Goal: Find specific page/section: Find specific page/section

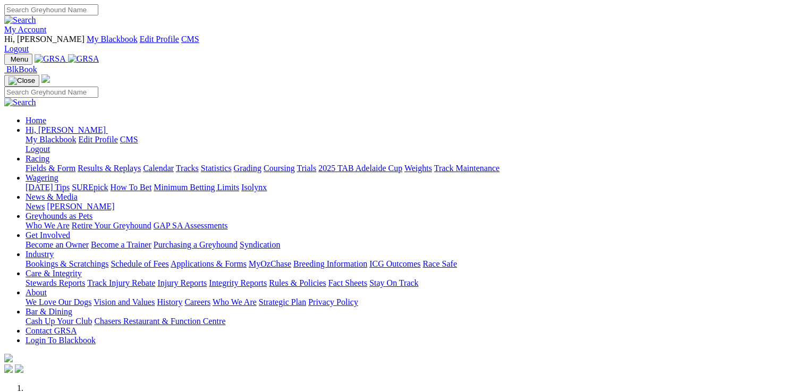
click at [85, 278] on link "Stewards Reports" at bounding box center [56, 282] width 60 height 9
